Goal: Communication & Community: Answer question/provide support

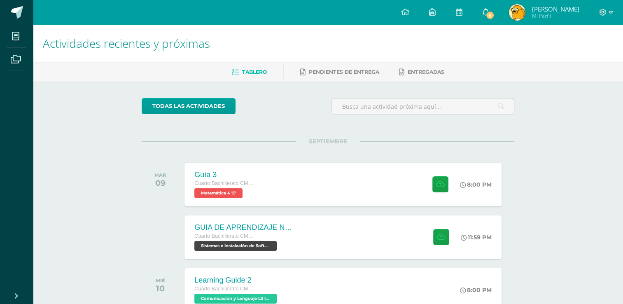
click at [493, 6] on link "8" at bounding box center [486, 12] width 26 height 25
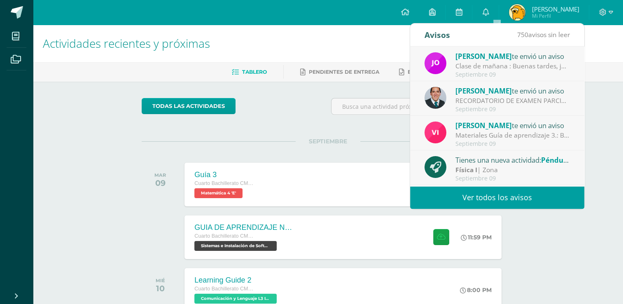
click at [484, 58] on span "[PERSON_NAME]" at bounding box center [484, 55] width 56 height 9
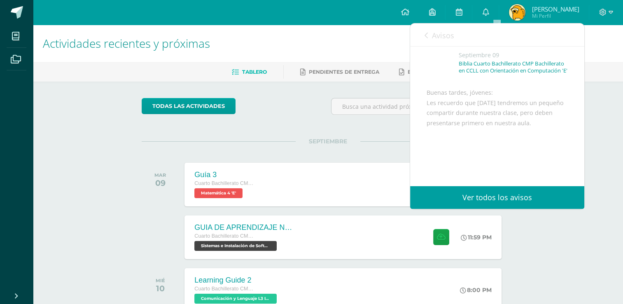
scroll to position [41, 0]
click at [445, 38] on span "Avisos" at bounding box center [443, 35] width 22 height 10
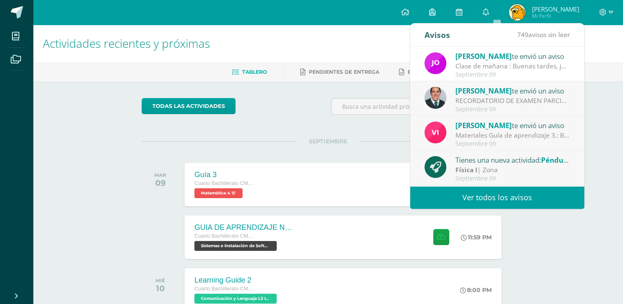
click at [514, 110] on div "Septiembre 09" at bounding box center [513, 109] width 115 height 7
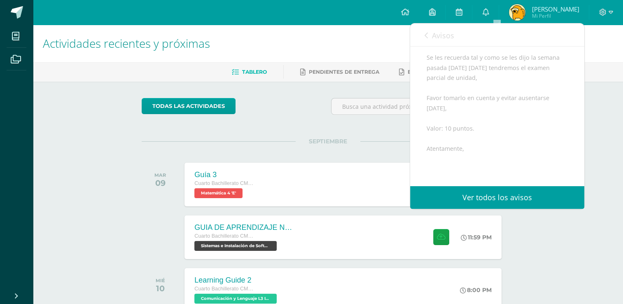
scroll to position [165, 0]
click at [429, 42] on link "Avisos" at bounding box center [440, 34] width 30 height 23
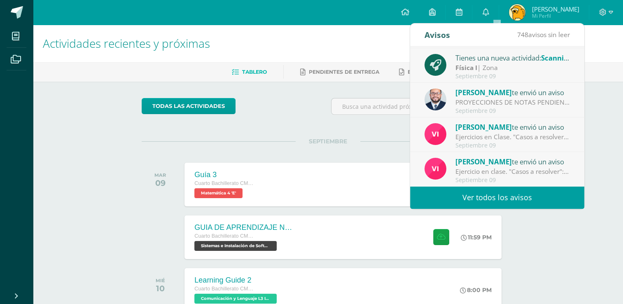
scroll to position [137, 0]
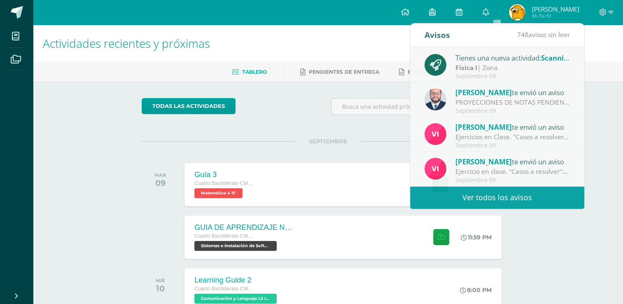
click at [287, 154] on div "SEPTIEMBRE [DATE] Guía 3 Cuarto Bachillerato CMP Bachillerato en CCLL con Orien…" at bounding box center [328, 174] width 373 height 66
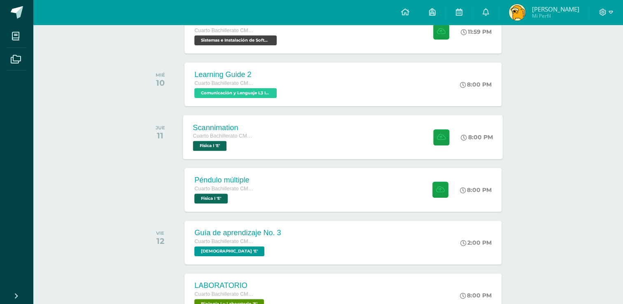
scroll to position [206, 0]
click at [299, 131] on div "Scannimation Cuarto Bachillerato CMP Bachillerato en CCLL con Orientación en Co…" at bounding box center [343, 137] width 320 height 44
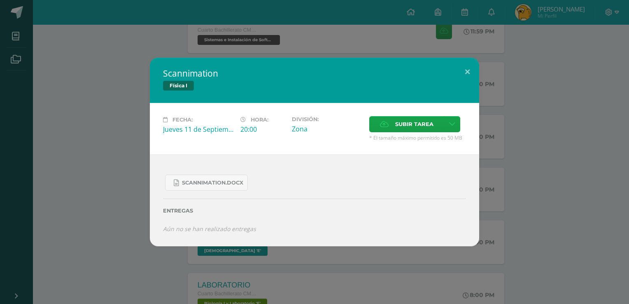
click at [554, 192] on div "Scannimation Física I Fecha: [DATE] Hora: 20:00 División: Zona Cancelar" at bounding box center [314, 152] width 623 height 188
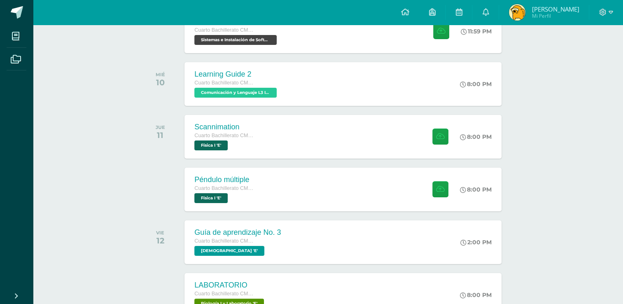
click at [274, 134] on div "Scannimation Cuarto Bachillerato CMP Bachillerato en CCLL con Orientación en Co…" at bounding box center [343, 137] width 317 height 44
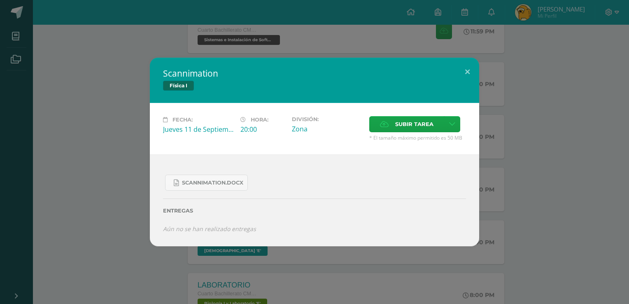
click at [503, 162] on div "Scannimation Física I Fecha: [DATE] Hora: 20:00 División: Zona Cancelar" at bounding box center [314, 152] width 623 height 188
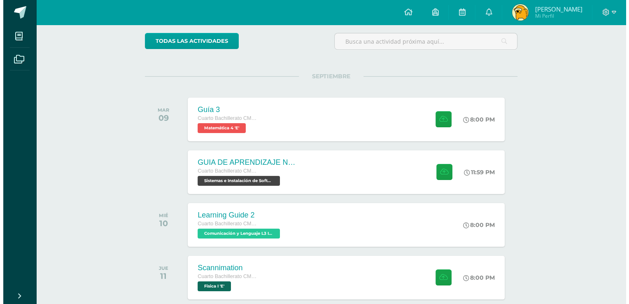
scroll to position [41, 0]
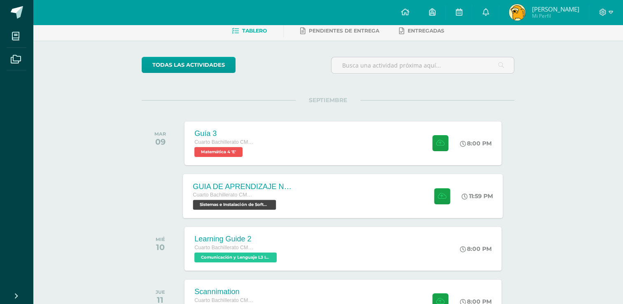
click at [282, 208] on div "Cuarto Bachillerato CMP Bachillerato en CCLL con Orientación en Computación Sis…" at bounding box center [243, 200] width 100 height 19
